Goal: Obtain resource: Download file/media

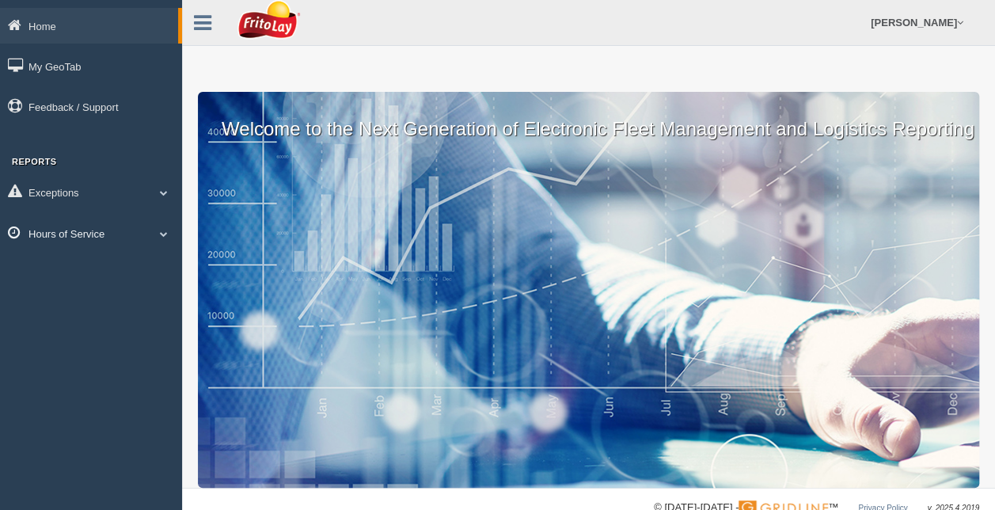
click at [152, 234] on link "Hours of Service" at bounding box center [91, 233] width 182 height 36
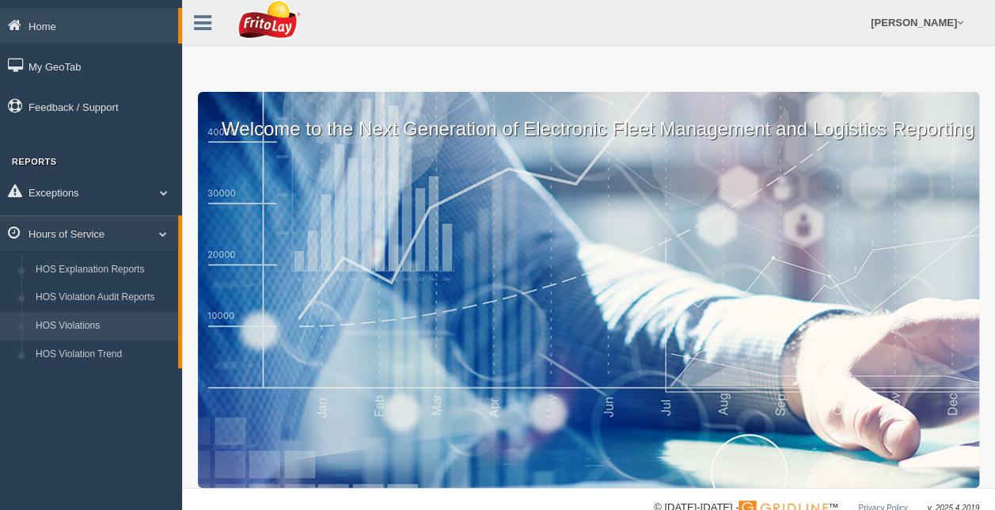
click at [84, 323] on link "HOS Violations" at bounding box center [104, 326] width 150 height 29
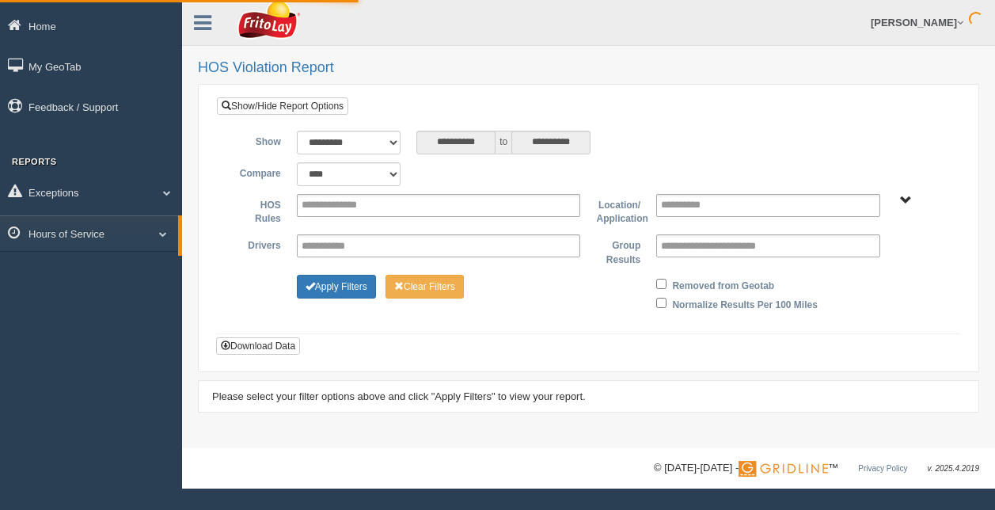
type input "*********"
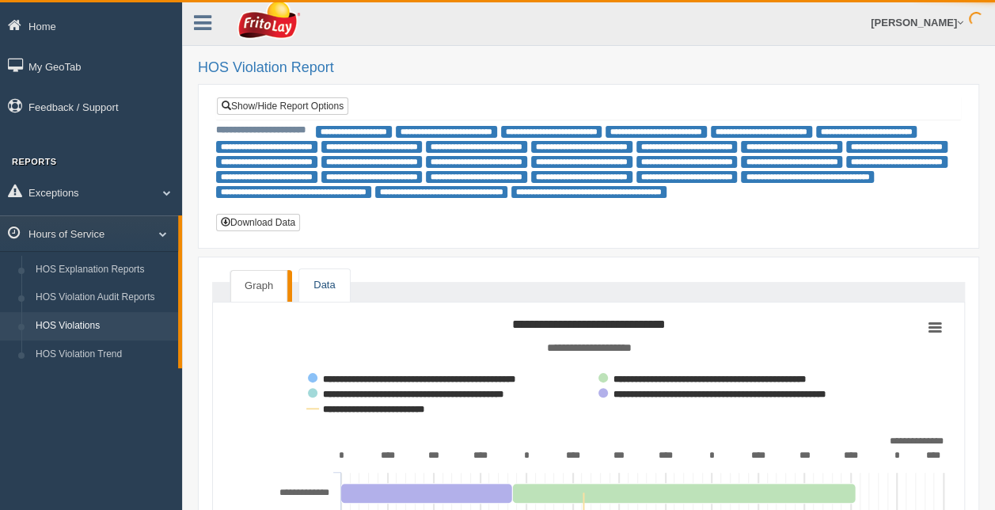
click at [309, 283] on link "Data" at bounding box center [324, 285] width 50 height 32
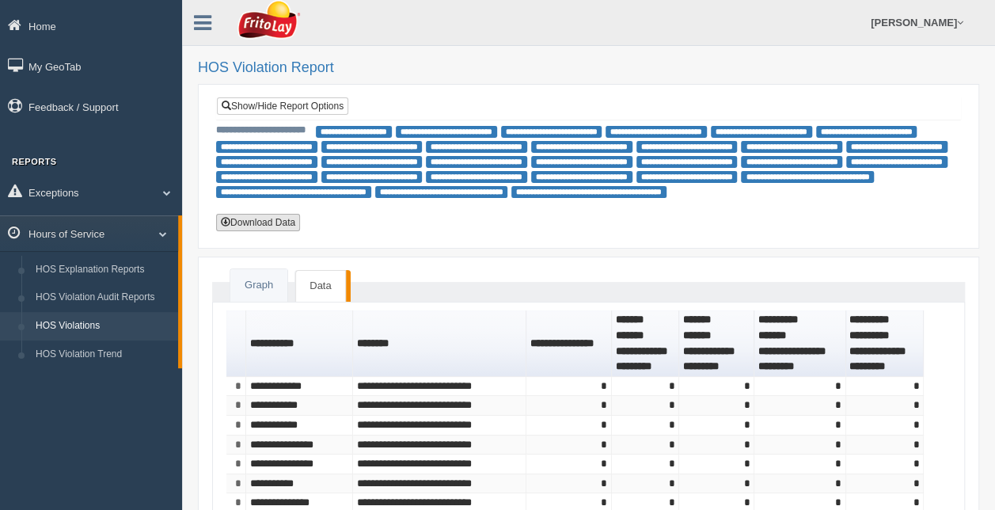
click at [272, 225] on button "Download Data" at bounding box center [258, 222] width 84 height 17
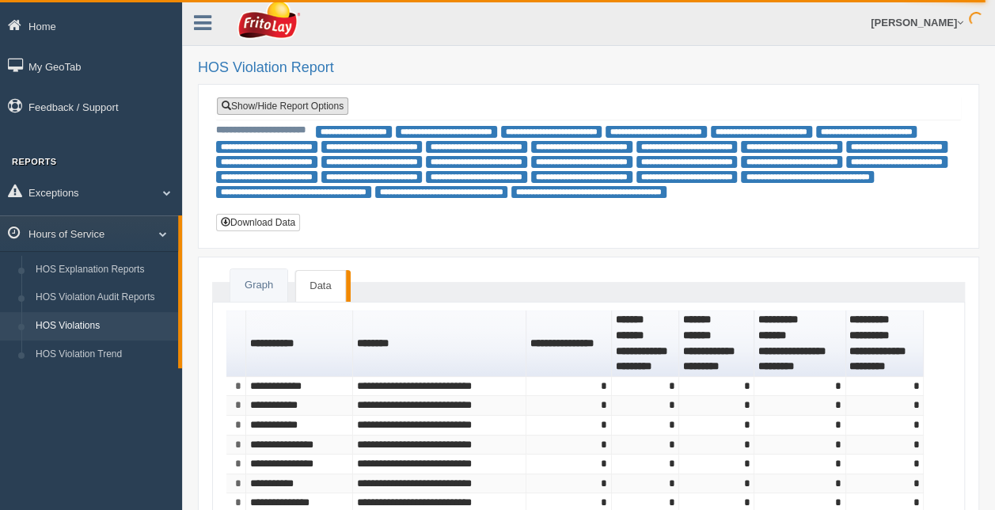
click at [285, 108] on link "Show/Hide Report Options" at bounding box center [282, 105] width 131 height 17
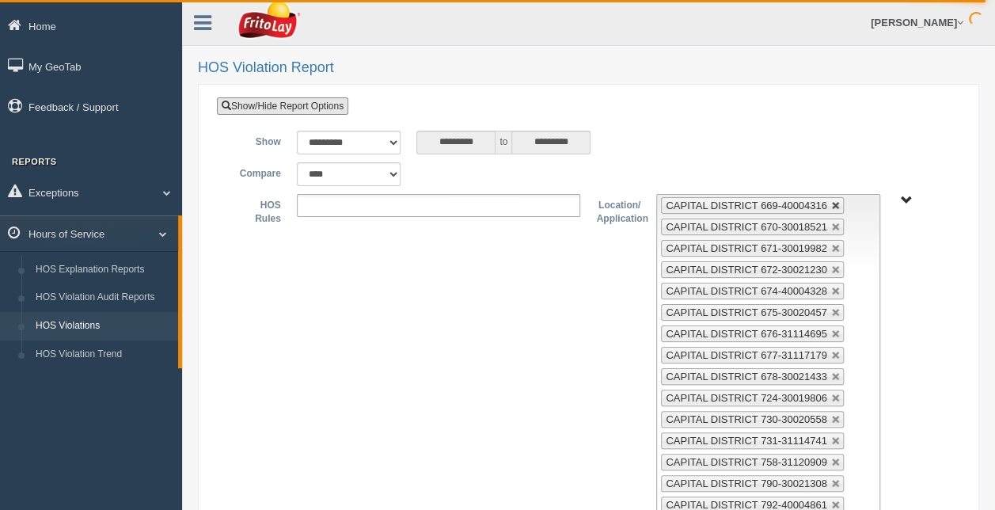
click at [831, 203] on link at bounding box center [836, 206] width 10 height 10
click at [831, 222] on link at bounding box center [836, 227] width 10 height 10
click at [831, 203] on link at bounding box center [836, 206] width 10 height 10
click at [831, 222] on link at bounding box center [836, 227] width 10 height 10
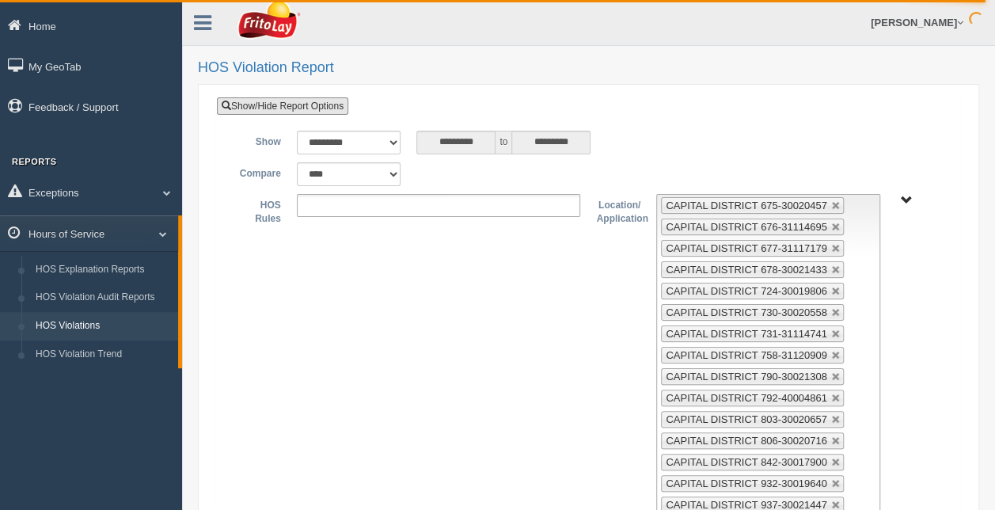
click at [831, 203] on link at bounding box center [836, 206] width 10 height 10
click at [831, 222] on link at bounding box center [836, 227] width 10 height 10
click at [831, 203] on link at bounding box center [836, 206] width 10 height 10
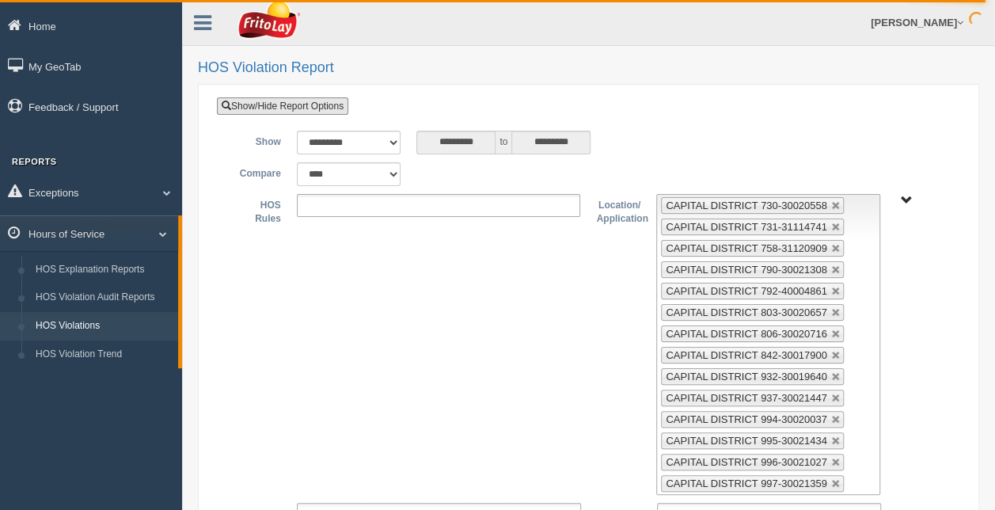
click at [831, 203] on link at bounding box center [836, 206] width 10 height 10
click at [831, 222] on link at bounding box center [836, 227] width 10 height 10
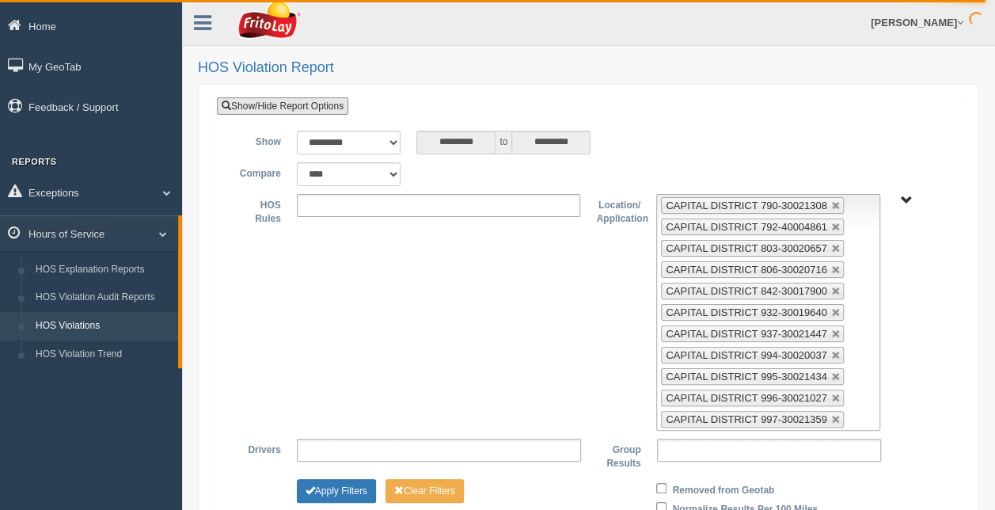
click at [831, 203] on link at bounding box center [836, 206] width 10 height 10
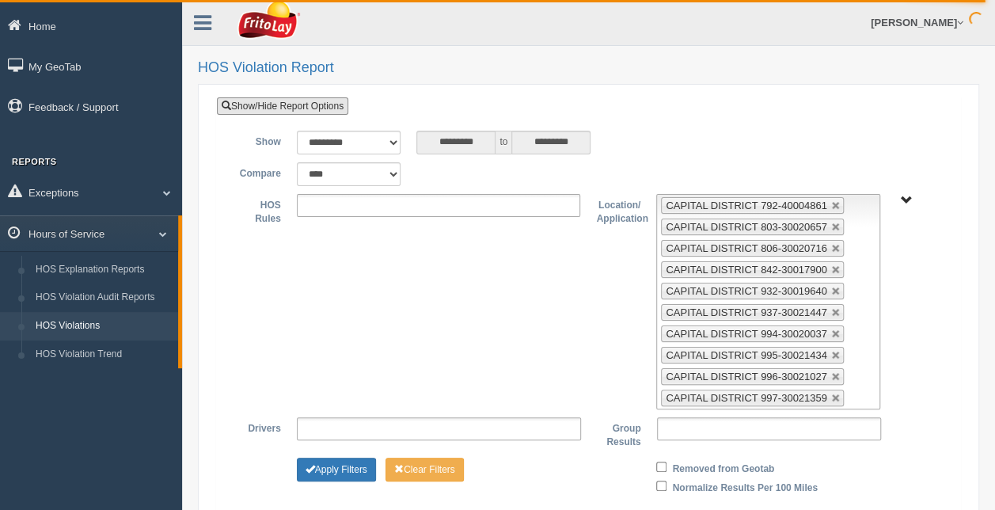
click at [831, 203] on link at bounding box center [836, 206] width 10 height 10
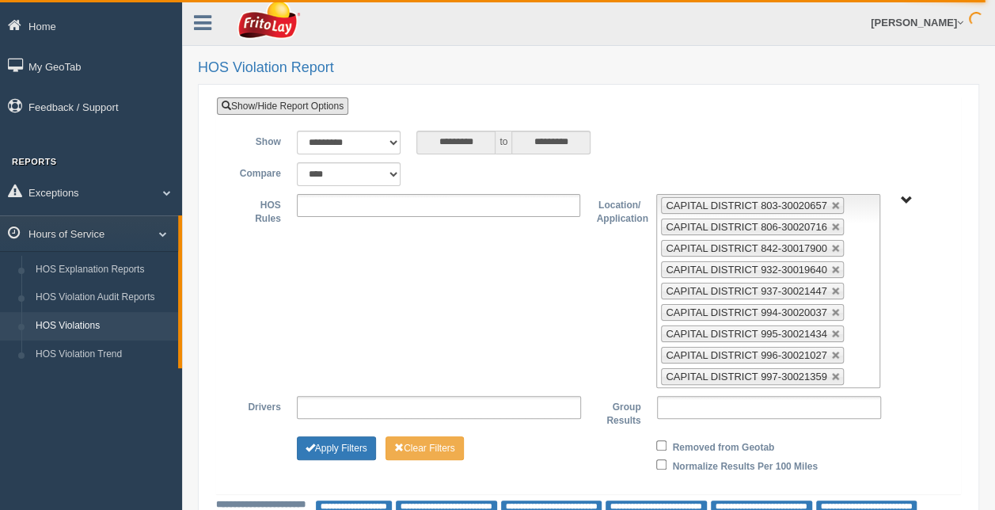
click at [831, 203] on link at bounding box center [836, 206] width 10 height 10
click at [831, 222] on link at bounding box center [836, 227] width 10 height 10
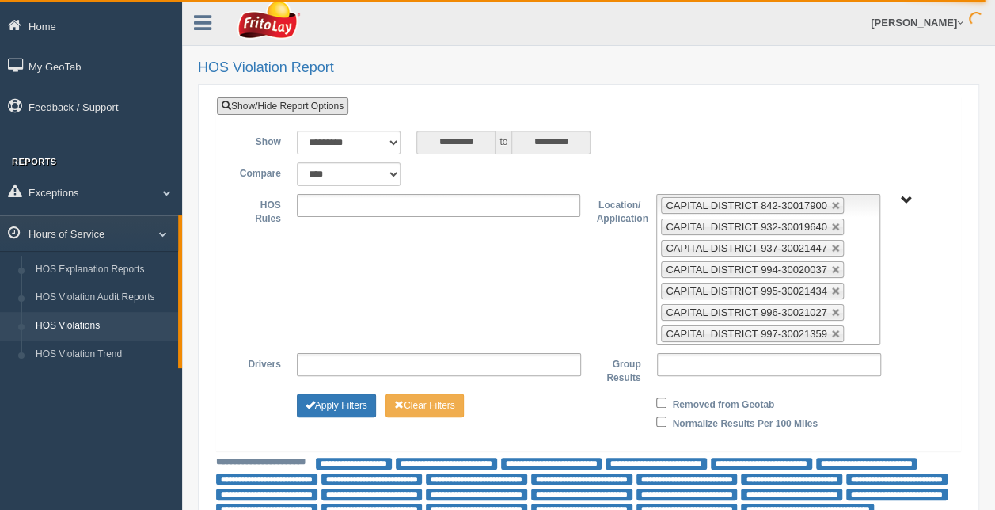
click at [831, 203] on link at bounding box center [836, 206] width 10 height 10
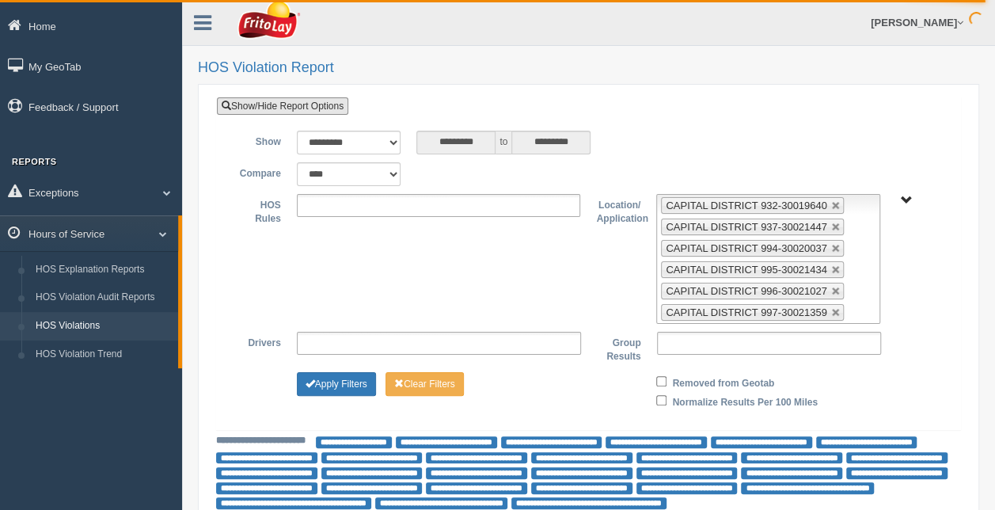
click at [831, 203] on link at bounding box center [836, 206] width 10 height 10
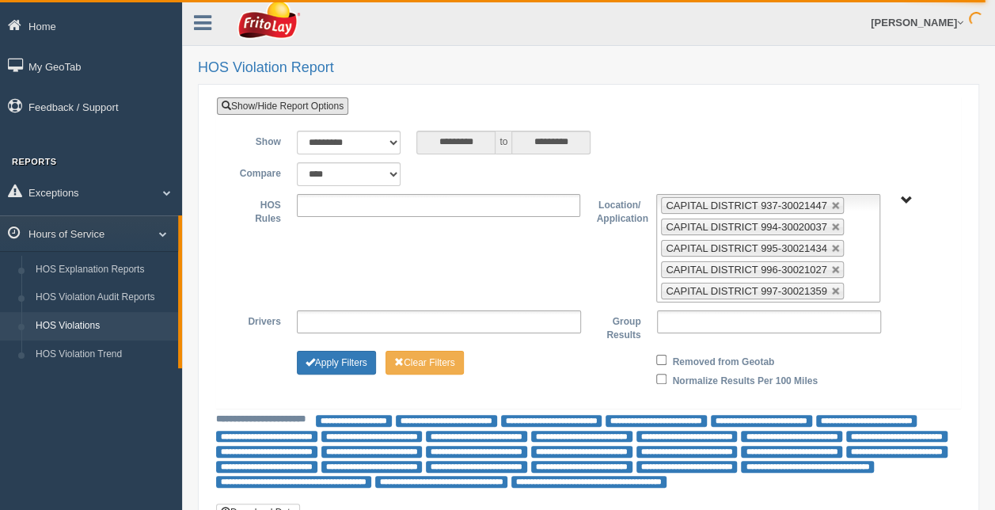
click at [831, 203] on link at bounding box center [836, 206] width 10 height 10
click at [831, 222] on link at bounding box center [836, 227] width 10 height 10
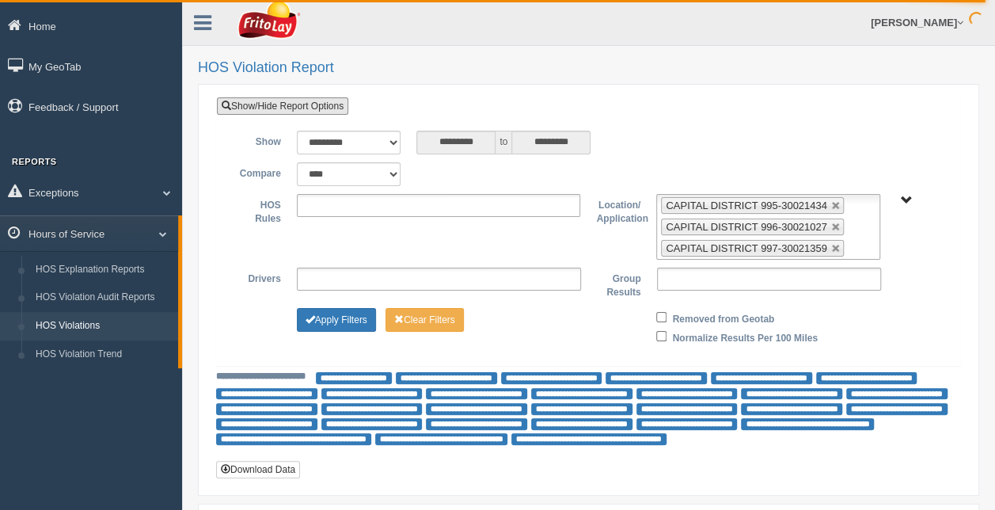
click at [831, 203] on link at bounding box center [836, 206] width 10 height 10
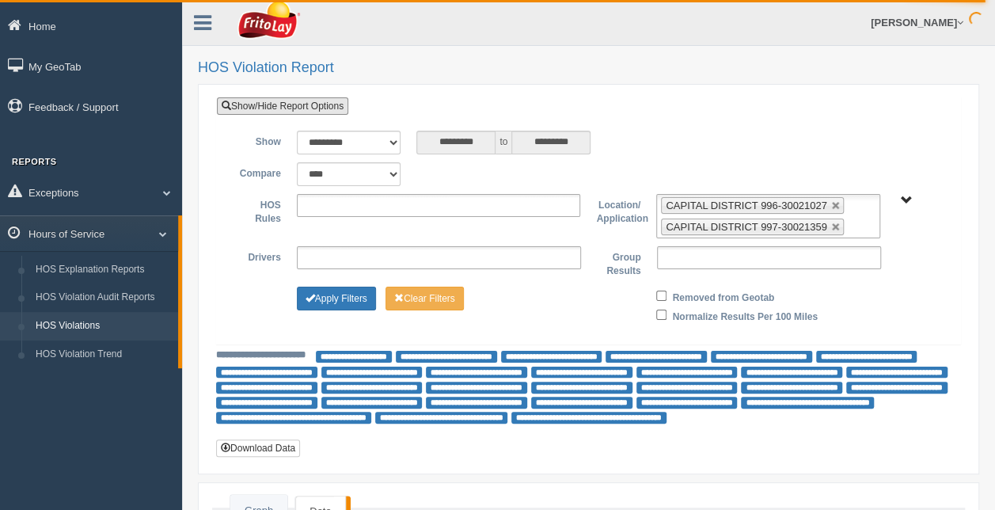
click at [831, 203] on link at bounding box center [836, 206] width 10 height 10
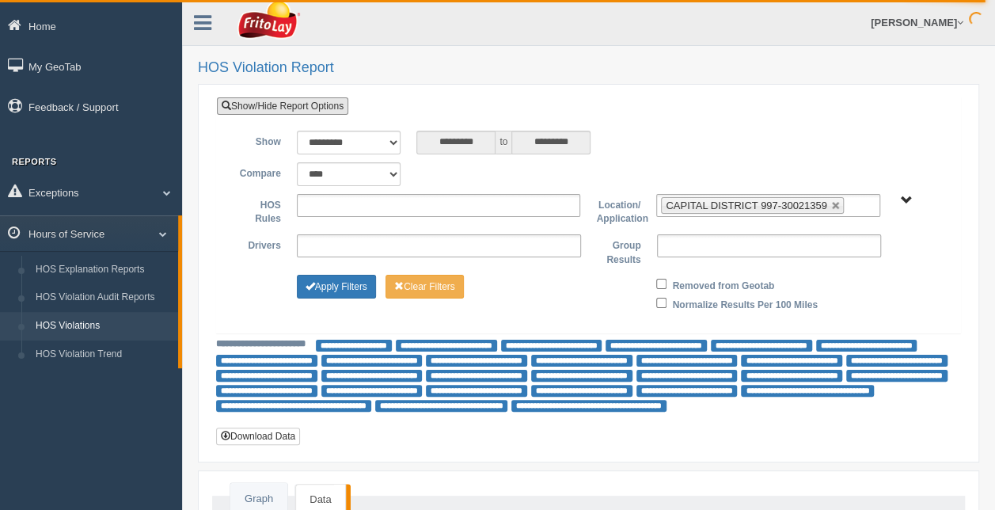
click at [831, 203] on link at bounding box center [836, 206] width 10 height 10
type input "**********"
click at [907, 200] on span "RETAIL SALES" at bounding box center [906, 201] width 12 height 12
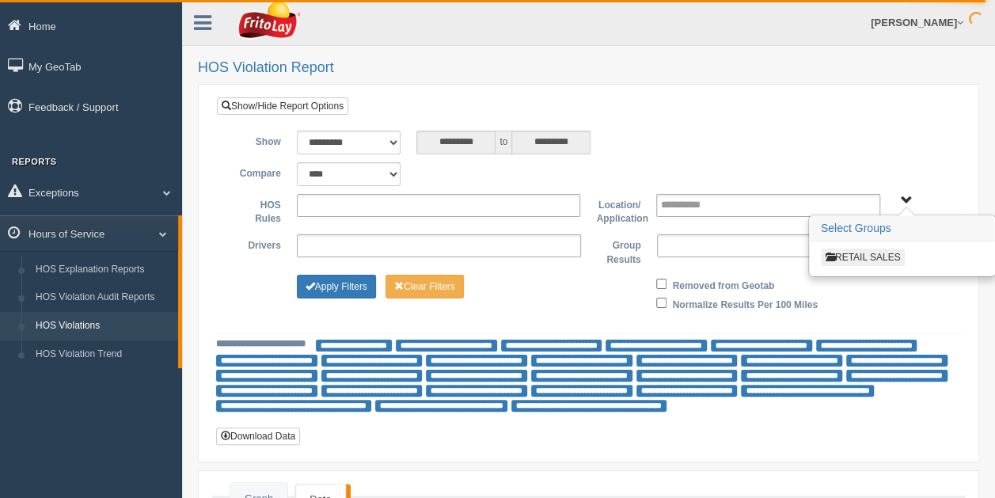
click at [892, 253] on button "RETAIL SALES" at bounding box center [863, 257] width 85 height 17
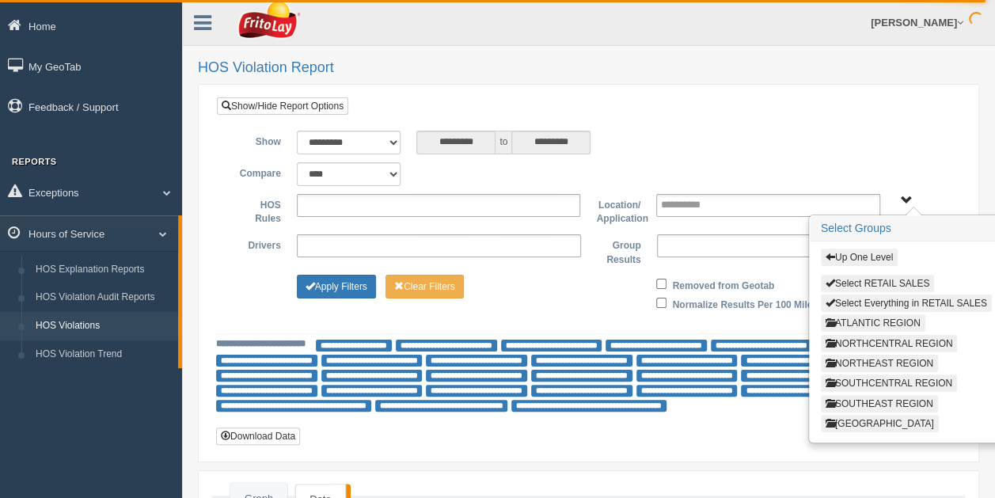
click at [916, 318] on button "ATLANTIC REGION" at bounding box center [873, 322] width 105 height 17
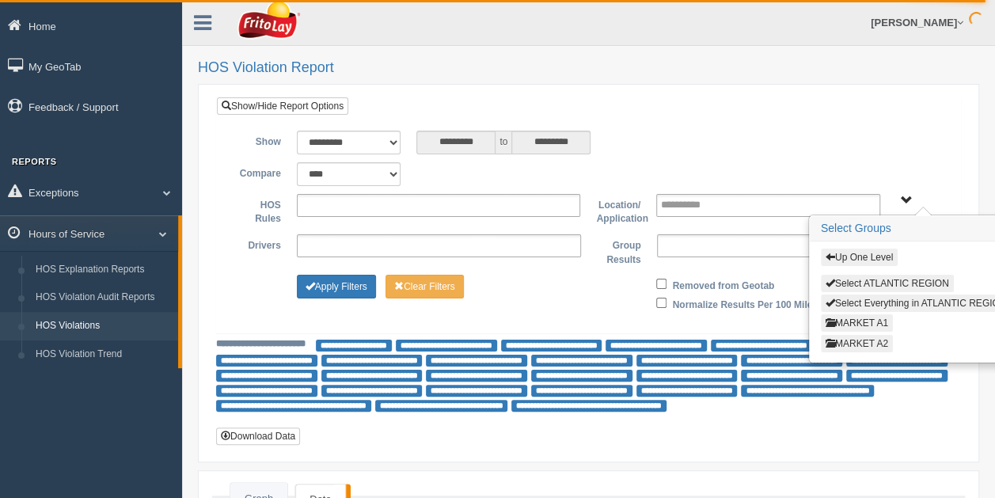
click at [869, 336] on button "MARKET A2" at bounding box center [857, 343] width 72 height 17
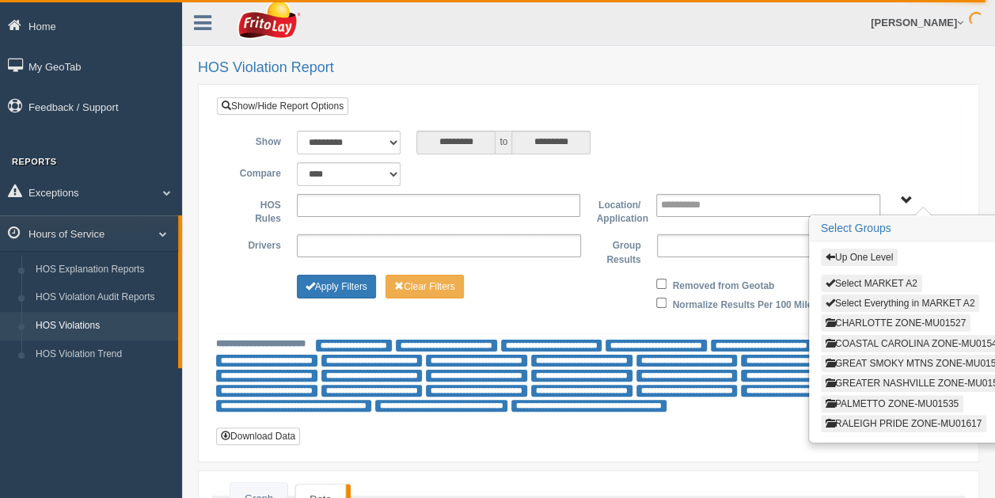
click at [933, 339] on button "COASTAL CAROLINA ZONE-MU01546" at bounding box center [914, 343] width 186 height 17
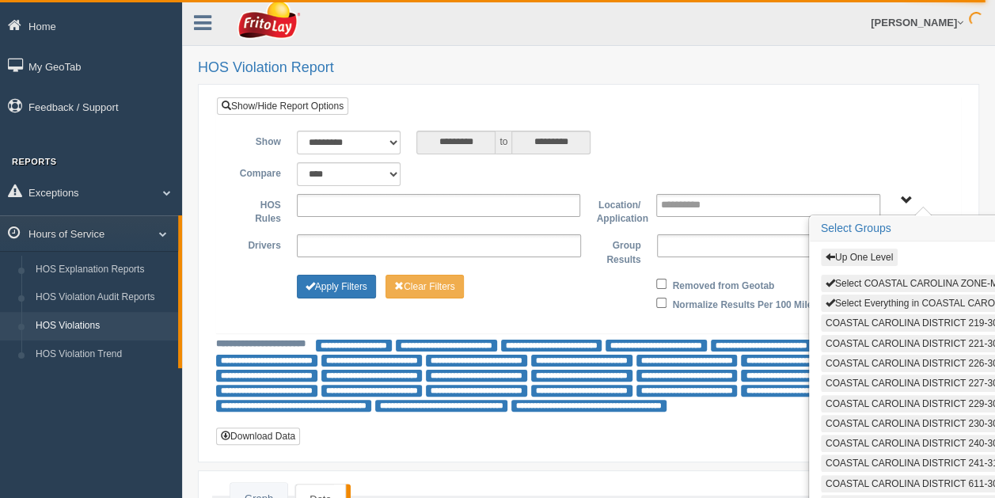
click at [901, 296] on button "Select Everything in COASTAL CAROLINA ZONE-MU01546" at bounding box center [957, 303] width 273 height 17
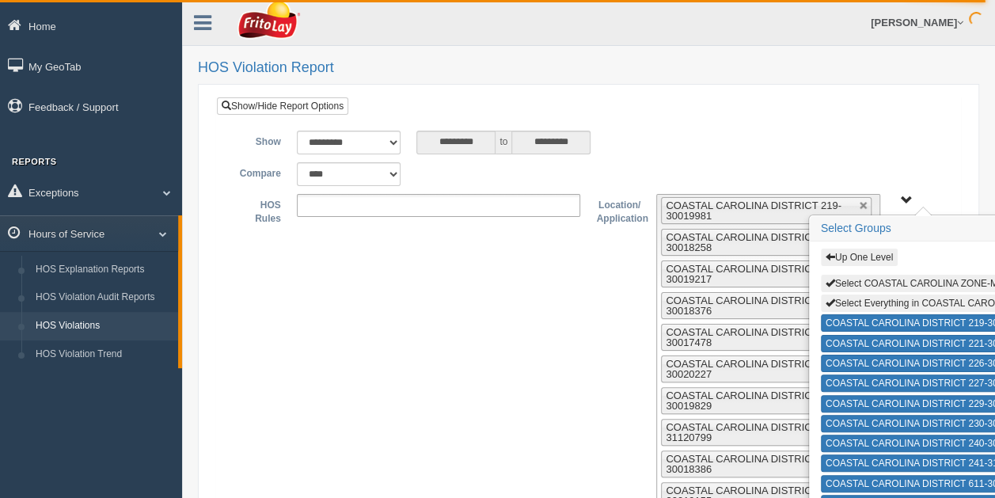
click at [906, 196] on span "Up One Level Select COASTAL CAROLINA ZONE-MU01546 Select Everything in COASTAL …" at bounding box center [906, 201] width 12 height 12
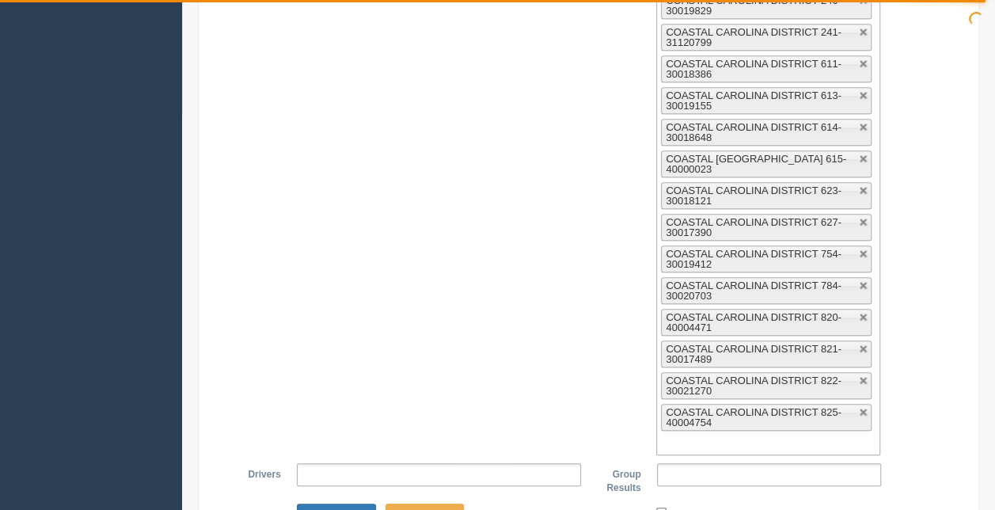
scroll to position [507, 0]
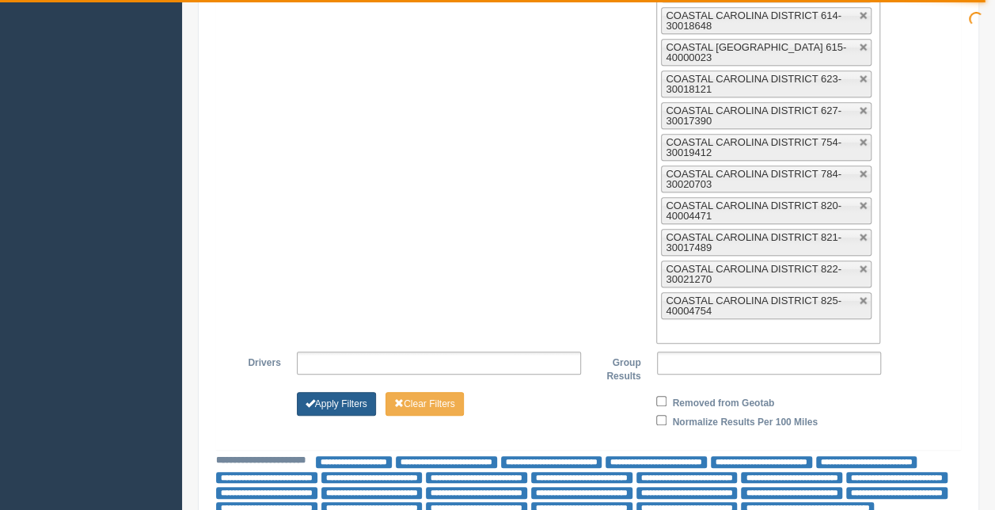
click at [345, 392] on button "Apply Filters" at bounding box center [336, 404] width 79 height 24
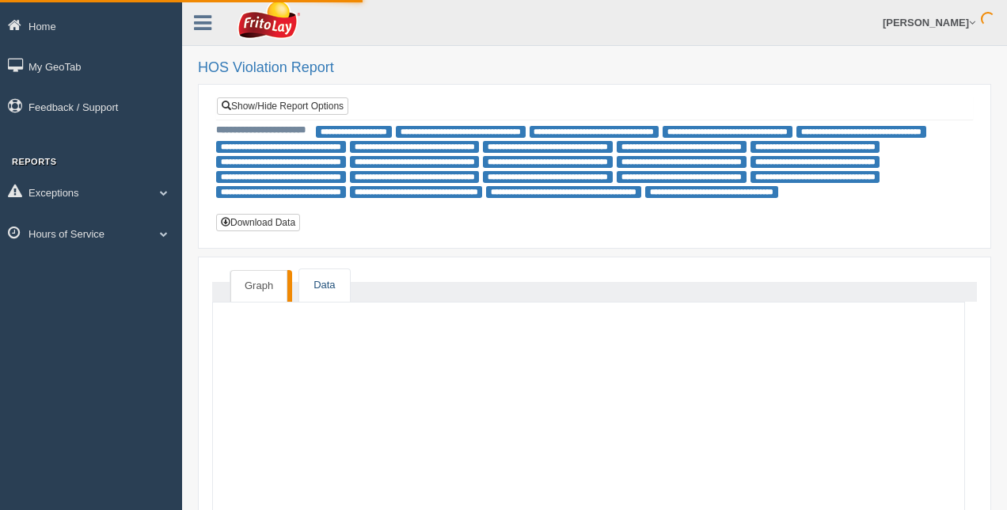
click at [321, 283] on link "Data" at bounding box center [324, 285] width 50 height 32
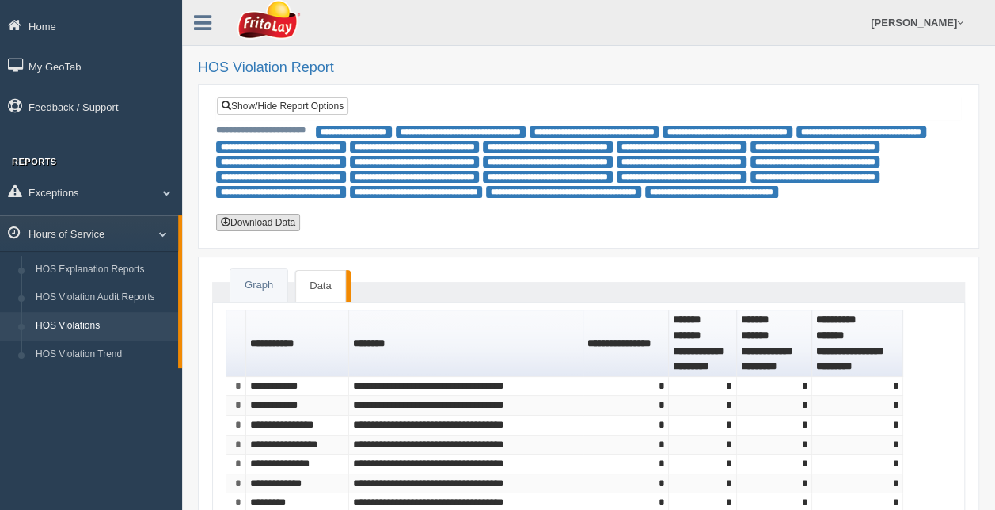
click at [263, 221] on button "Download Data" at bounding box center [258, 222] width 84 height 17
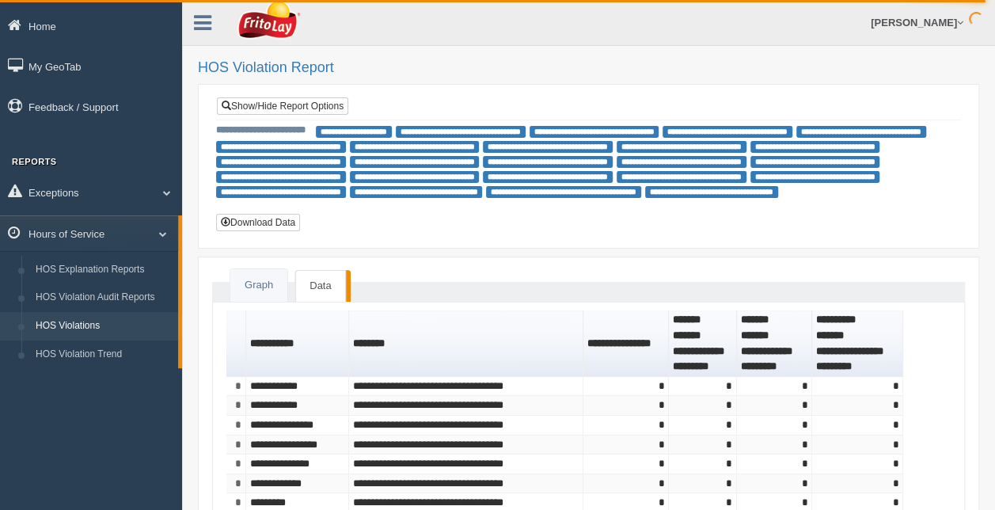
click at [956, 69] on h2 "HOS Violation Report" at bounding box center [588, 68] width 781 height 16
click at [318, 101] on link "Show/Hide Report Options" at bounding box center [282, 105] width 131 height 17
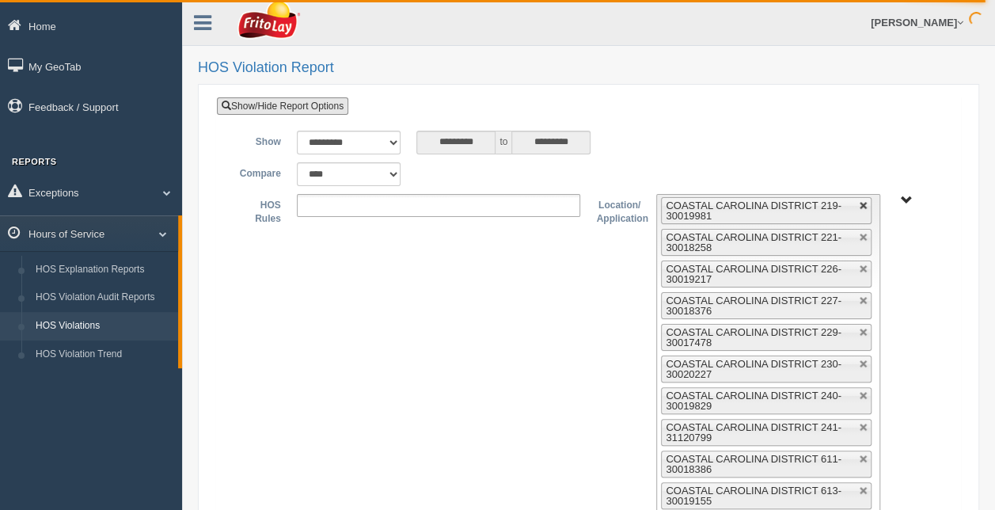
click at [864, 202] on link at bounding box center [864, 206] width 10 height 10
click at [864, 233] on link at bounding box center [864, 238] width 10 height 10
click at [864, 202] on link at bounding box center [864, 206] width 10 height 10
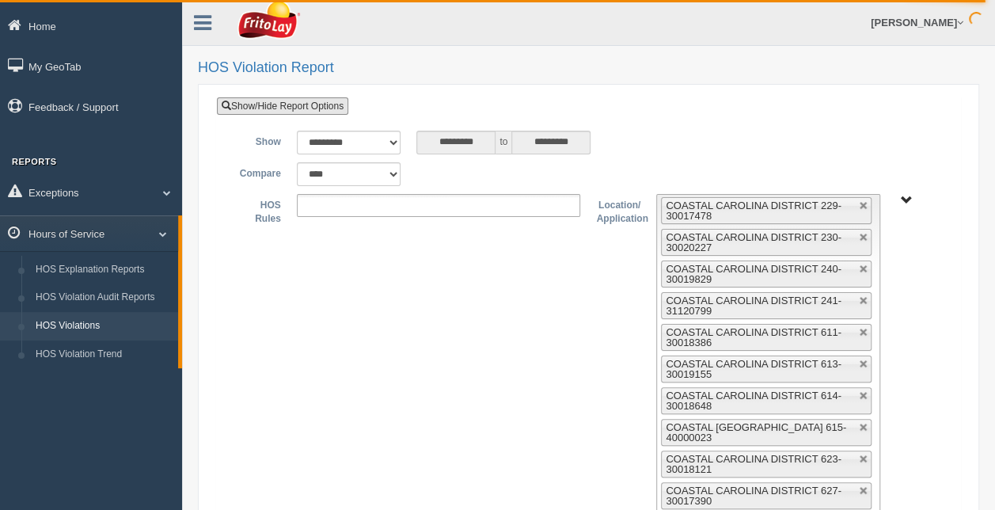
click at [864, 233] on link at bounding box center [864, 238] width 10 height 10
click at [864, 202] on link at bounding box center [864, 206] width 10 height 10
click at [864, 233] on link at bounding box center [864, 238] width 10 height 10
click at [864, 202] on link at bounding box center [864, 206] width 10 height 10
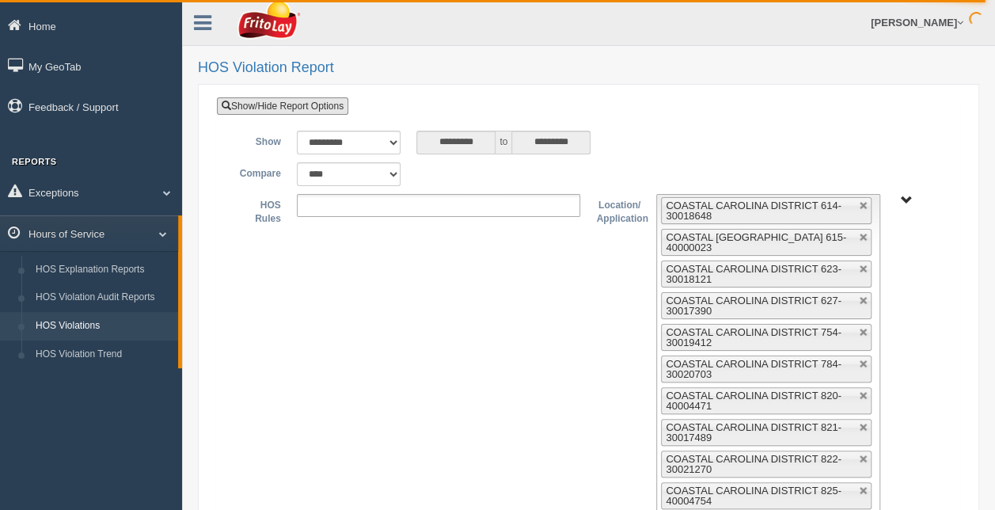
click at [864, 202] on link at bounding box center [864, 206] width 10 height 10
click at [864, 233] on link at bounding box center [864, 238] width 10 height 10
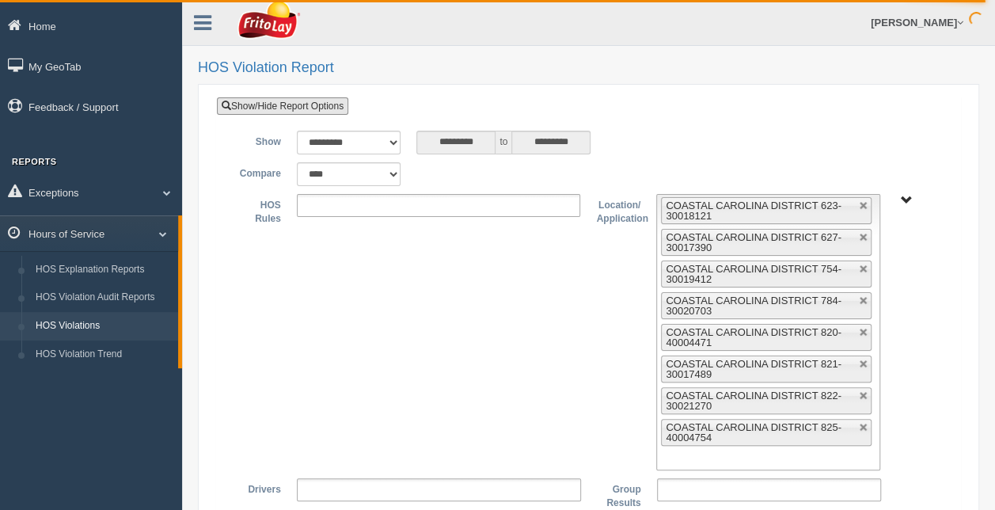
click at [864, 202] on link at bounding box center [864, 206] width 10 height 10
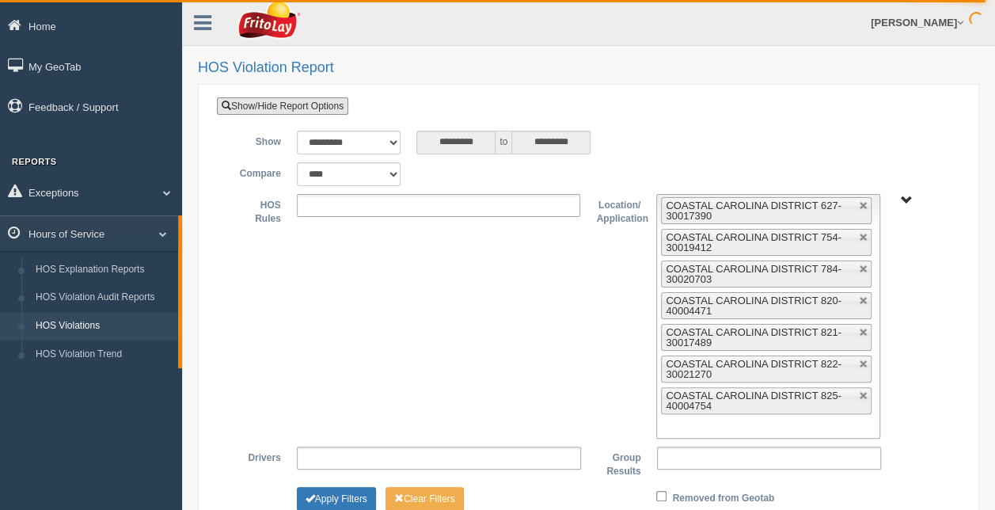
click at [864, 202] on link at bounding box center [864, 206] width 10 height 10
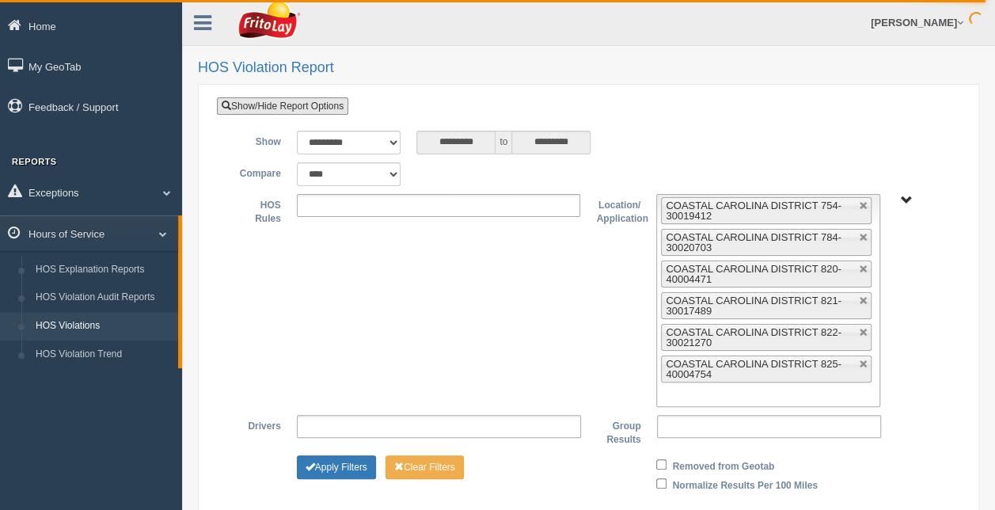
click at [864, 202] on link at bounding box center [864, 206] width 10 height 10
click at [864, 233] on link at bounding box center [864, 238] width 10 height 10
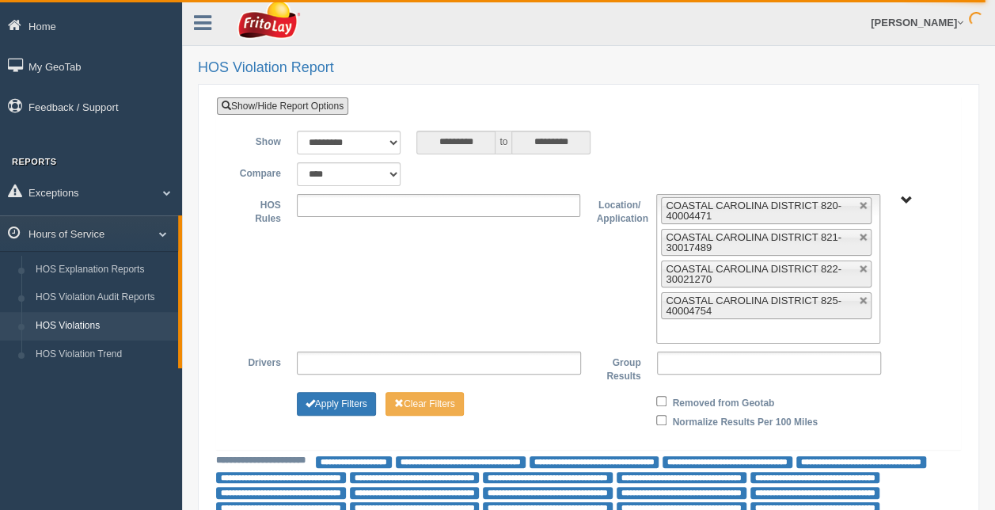
click at [864, 202] on link at bounding box center [864, 206] width 10 height 10
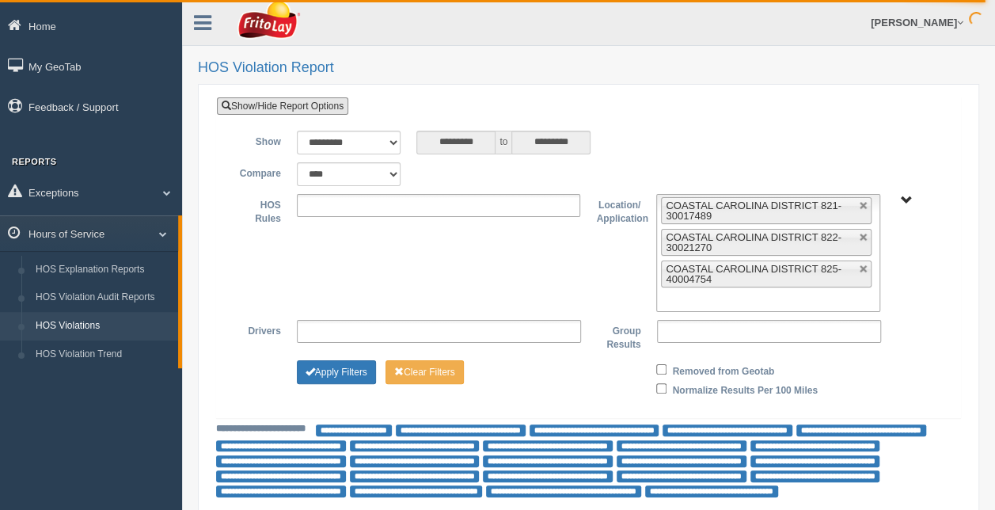
click at [864, 202] on link at bounding box center [864, 206] width 10 height 10
click at [864, 233] on link at bounding box center [864, 238] width 10 height 10
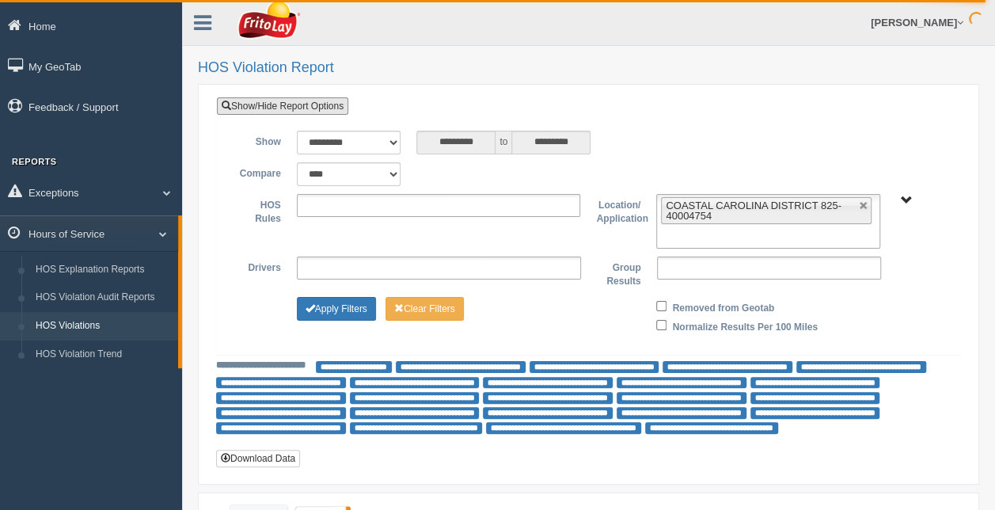
click at [864, 202] on link at bounding box center [864, 206] width 10 height 10
type input "**********"
click at [864, 202] on ul "**********" at bounding box center [768, 221] width 224 height 55
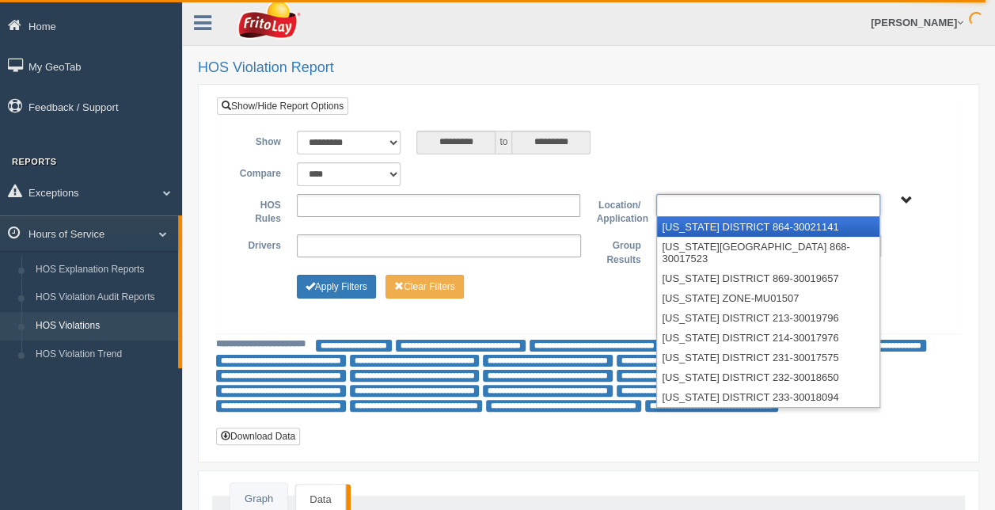
click at [907, 201] on span "RETAIL SALES" at bounding box center [906, 201] width 12 height 12
type input "**********"
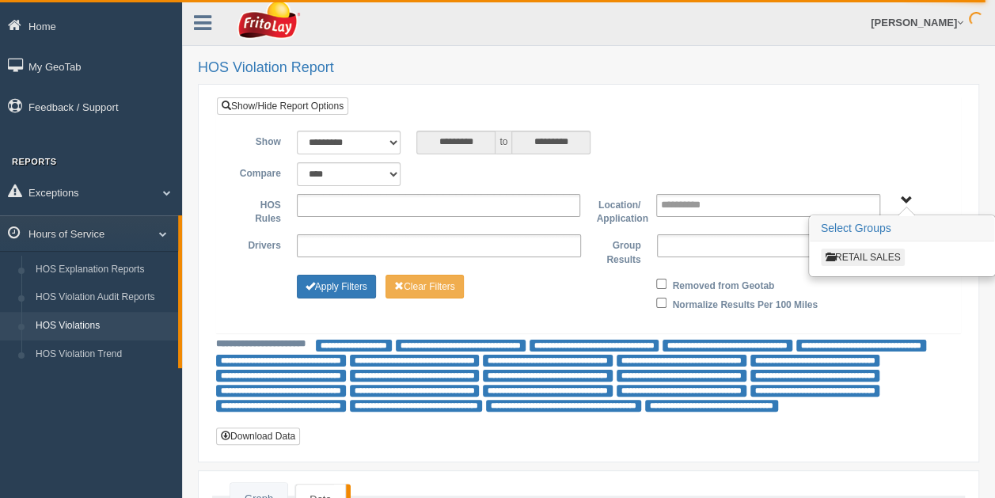
click at [887, 258] on button "RETAIL SALES" at bounding box center [863, 257] width 85 height 17
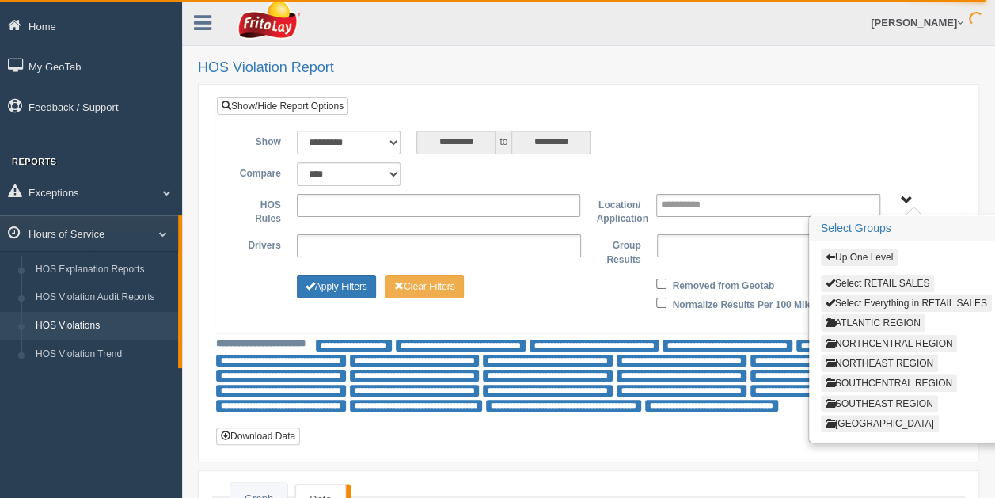
click at [831, 398] on span "button" at bounding box center [831, 403] width 10 height 10
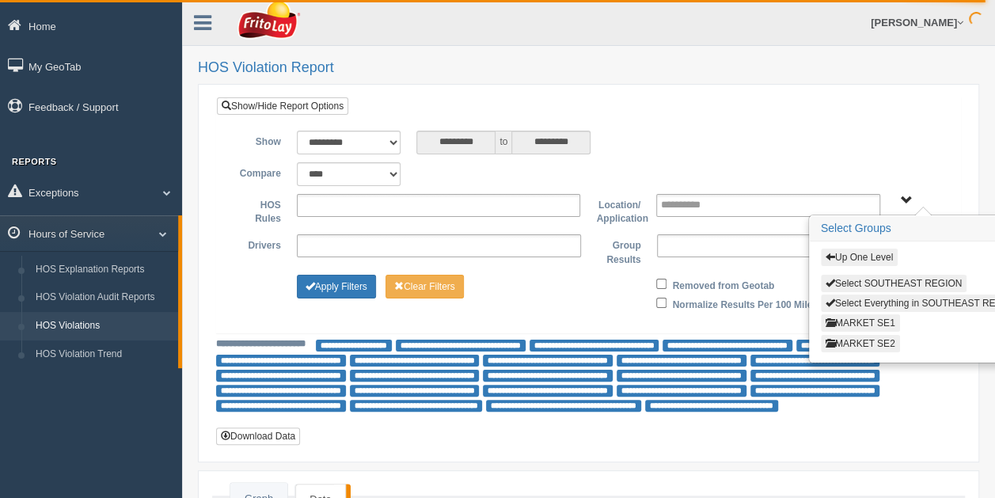
click at [893, 320] on button "MARKET SE1" at bounding box center [860, 322] width 79 height 17
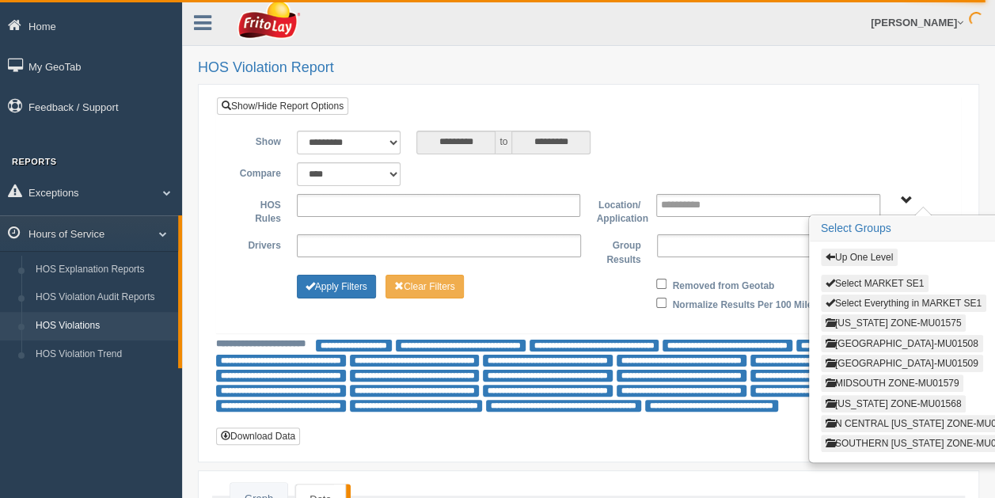
click at [880, 318] on button "ARKANSAS ZONE-MU01575" at bounding box center [894, 322] width 146 height 17
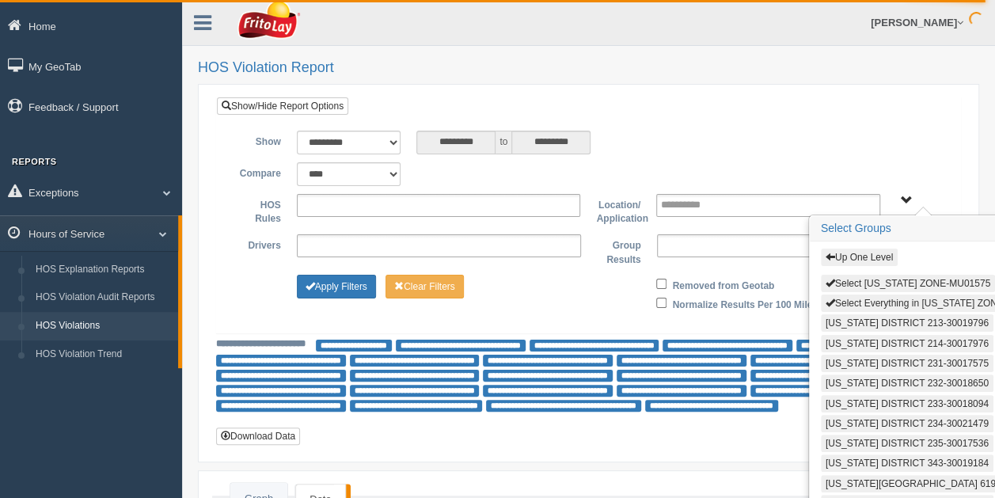
click at [884, 298] on button "Select Everything in ARKANSAS ZONE-MU01575" at bounding box center [937, 303] width 232 height 17
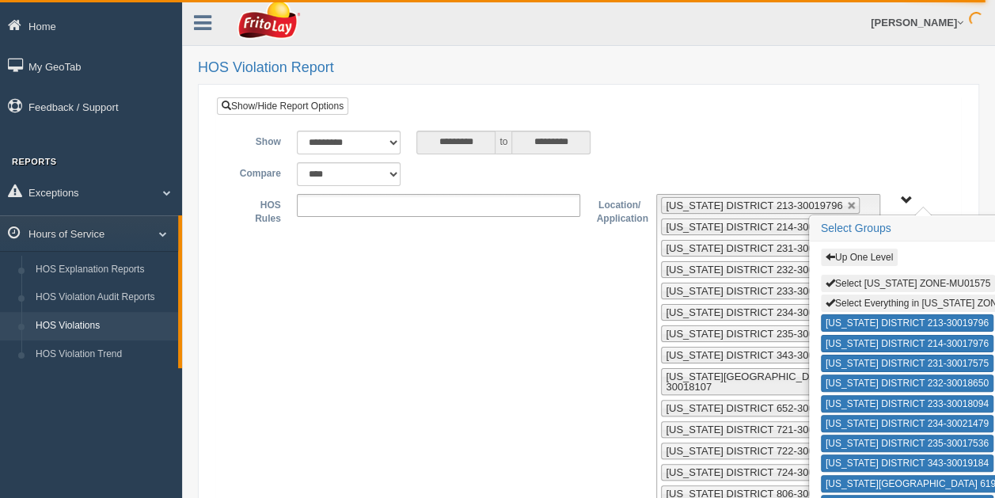
click at [905, 204] on span "Up One Level Select ARKANSAS ZONE-MU01575 Select Everything in ARKANSAS ZONE-MU…" at bounding box center [906, 201] width 12 height 12
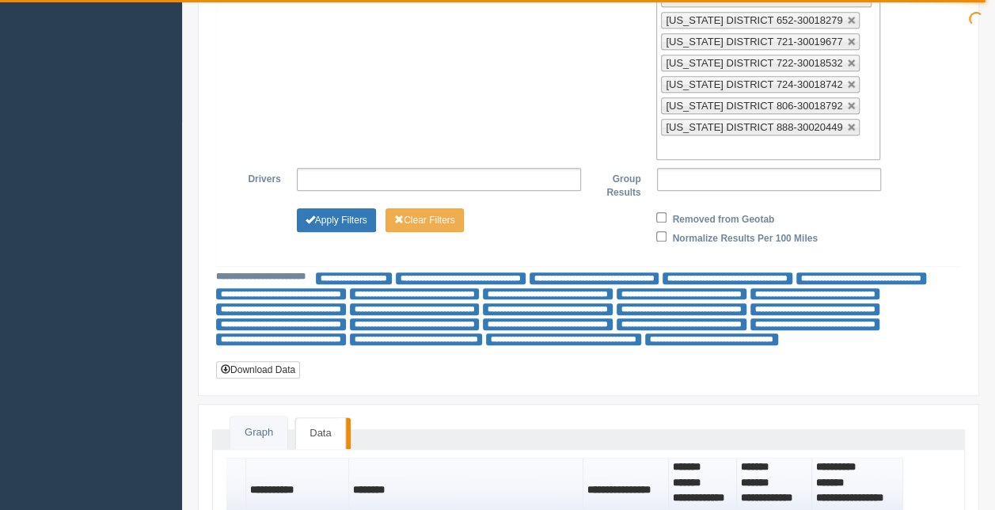
scroll to position [384, 0]
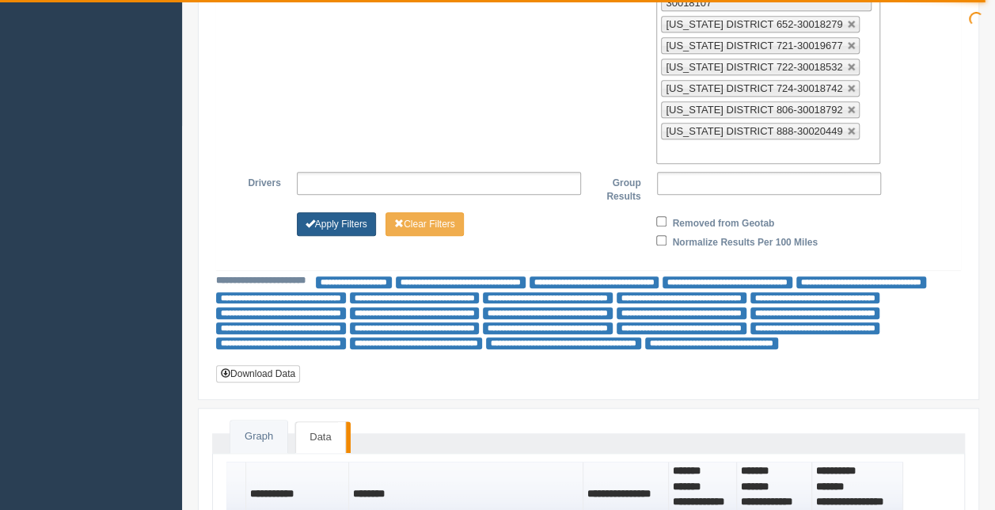
click at [346, 212] on button "Apply Filters" at bounding box center [336, 224] width 79 height 24
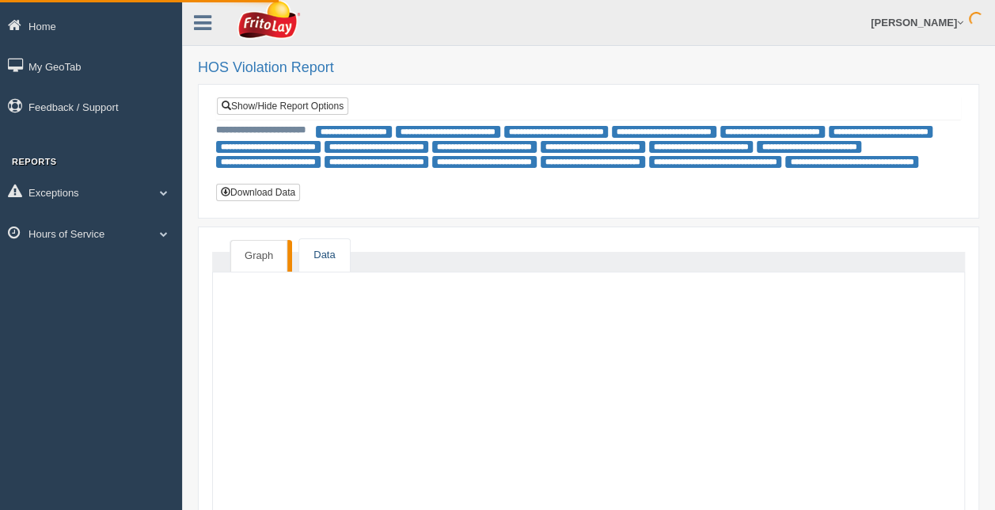
click at [328, 255] on link "Data" at bounding box center [324, 255] width 50 height 32
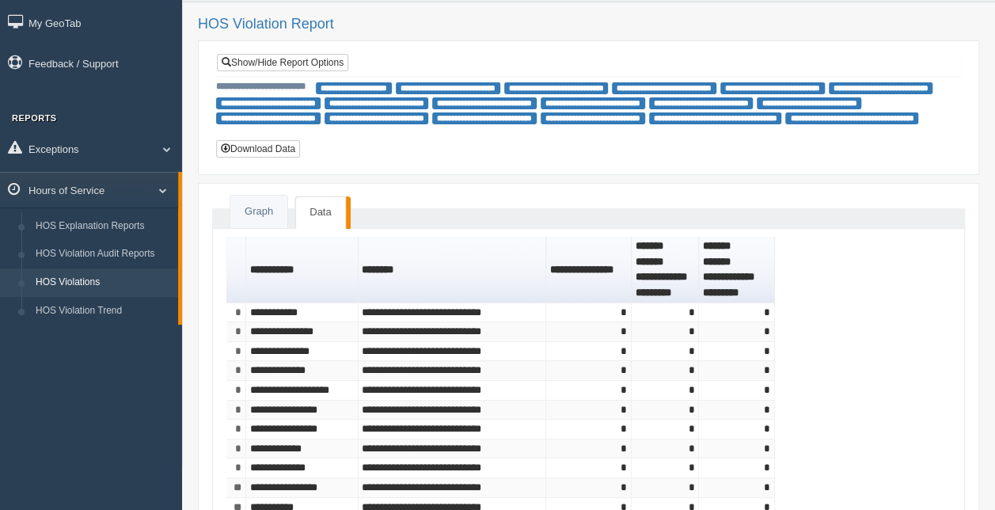
scroll to position [44, 0]
click at [268, 149] on button "Download Data" at bounding box center [258, 148] width 84 height 17
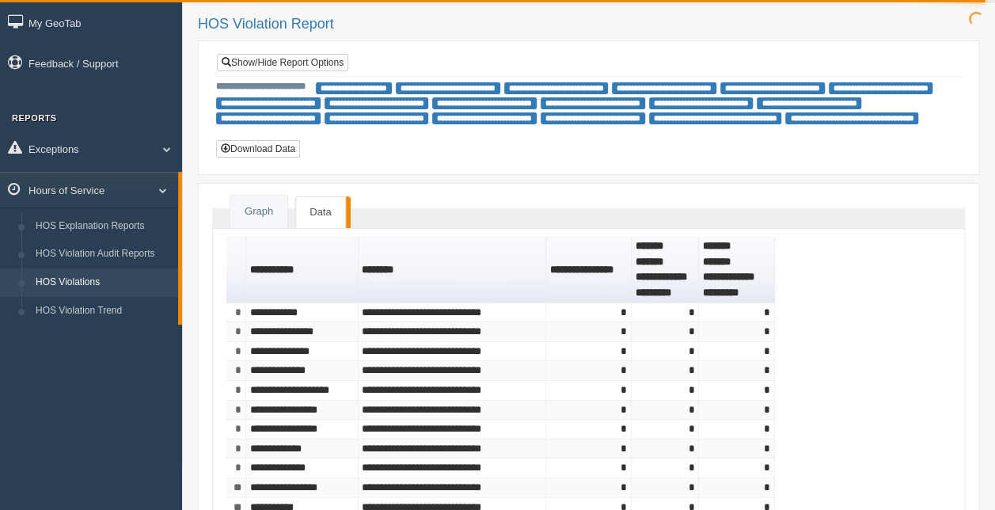
click at [980, 237] on div "**********" at bounding box center [588, 299] width 813 height 686
click at [67, 27] on link "My GeoTab" at bounding box center [91, 23] width 182 height 36
